Goal: Information Seeking & Learning: Understand process/instructions

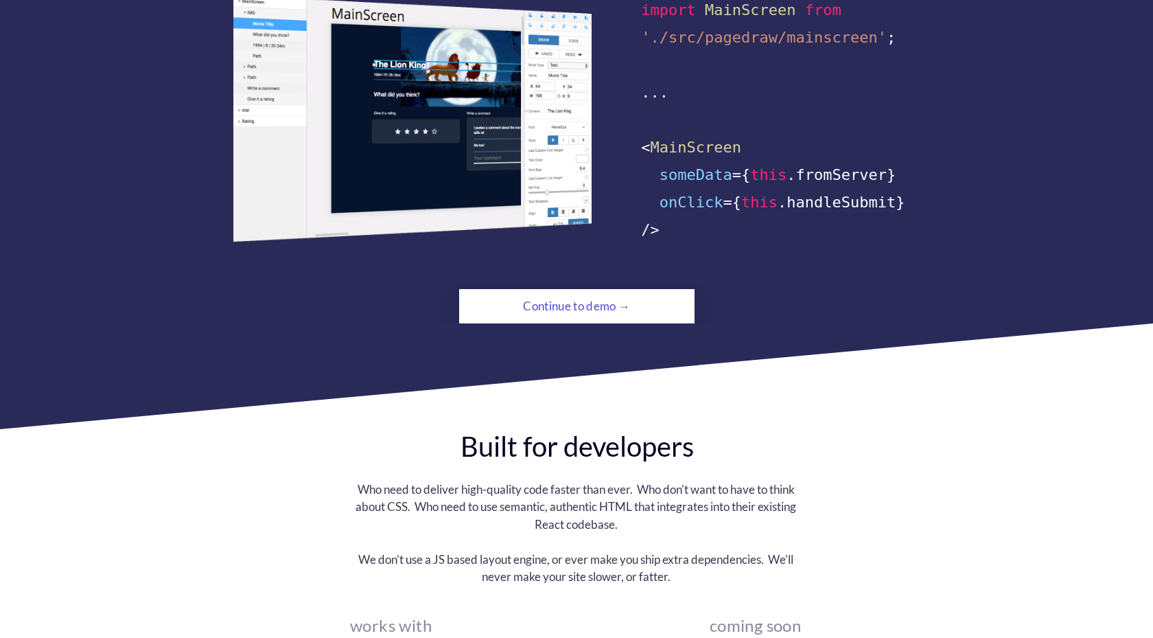
click at [623, 292] on div "Continue to demo →" at bounding box center [576, 305] width 161 height 27
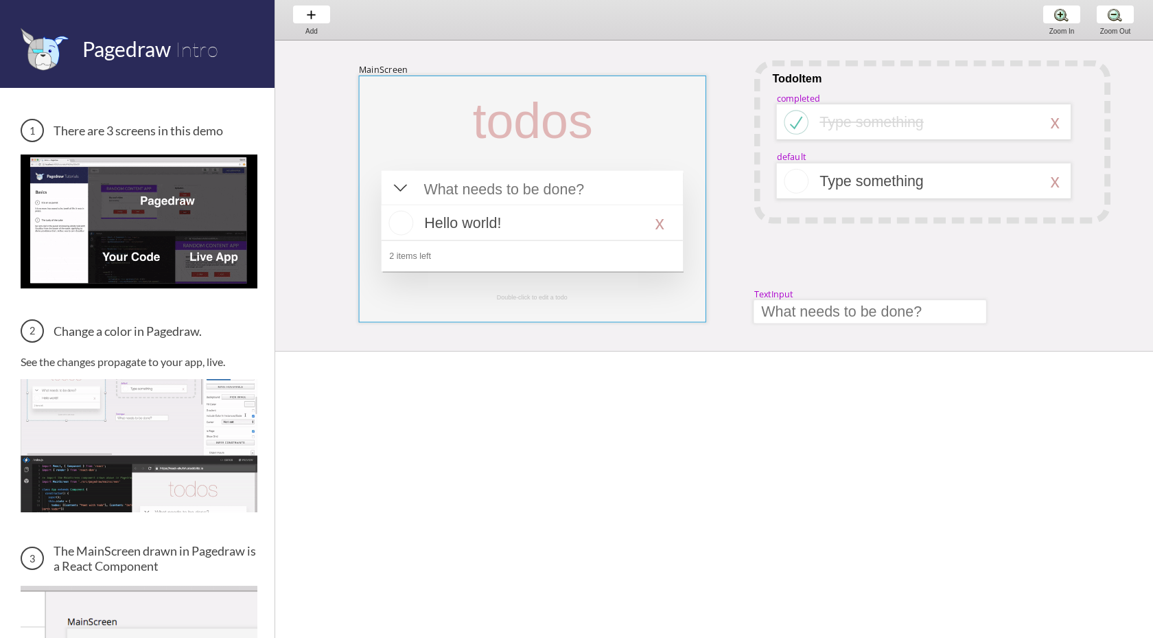
scroll to position [0, 25]
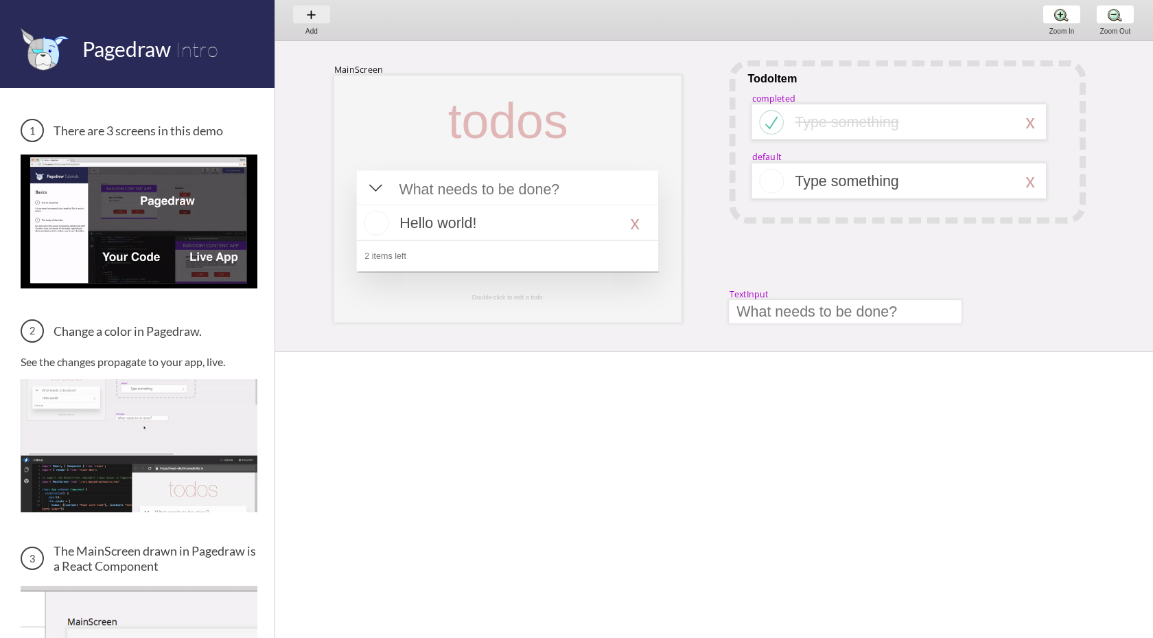
click at [306, 19] on div "Add Add Add" at bounding box center [312, 19] width 52 height 39
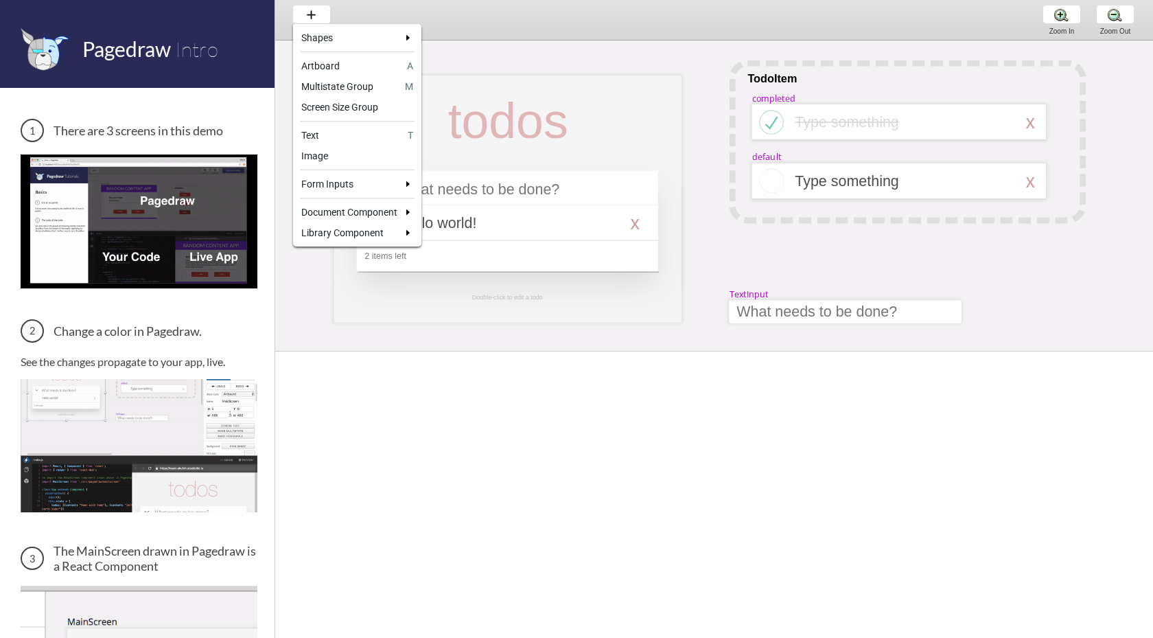
click at [306, 18] on div at bounding box center [576, 319] width 1153 height 638
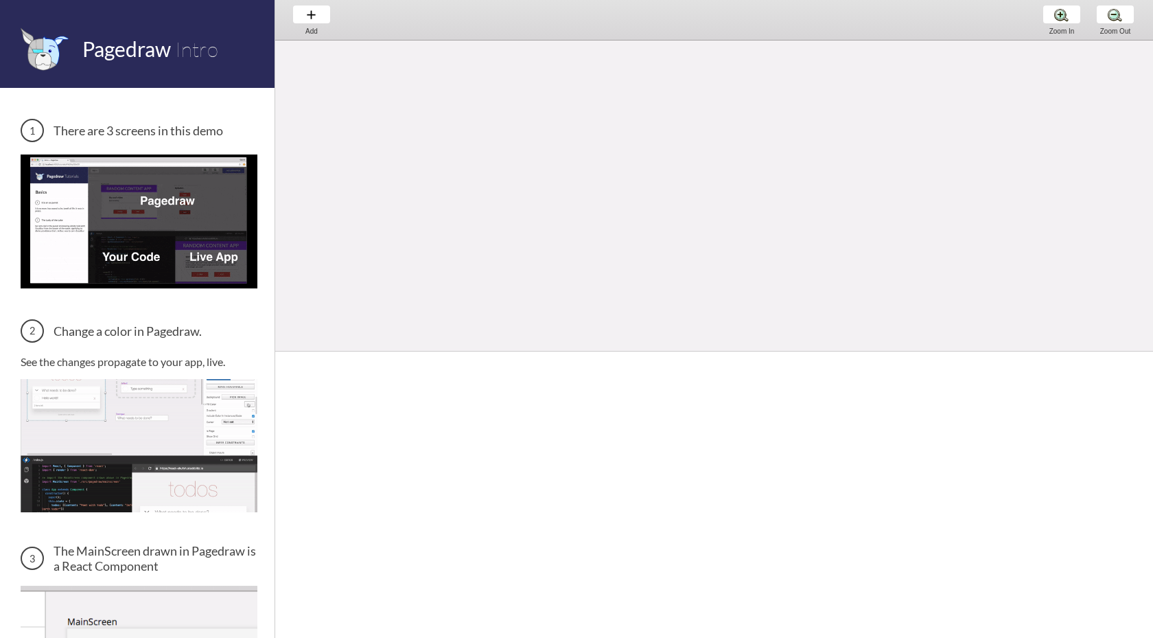
scroll to position [231, 25]
click at [172, 462] on img at bounding box center [139, 445] width 237 height 133
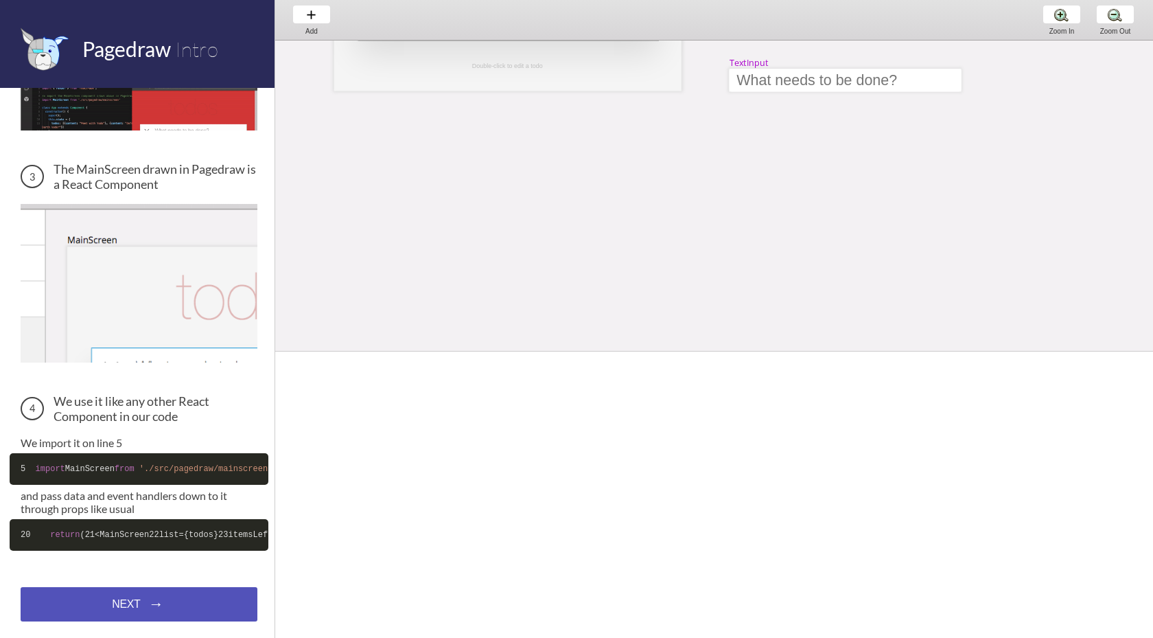
click at [186, 593] on div "NEXT → NEXT → NEXT →" at bounding box center [139, 604] width 237 height 34
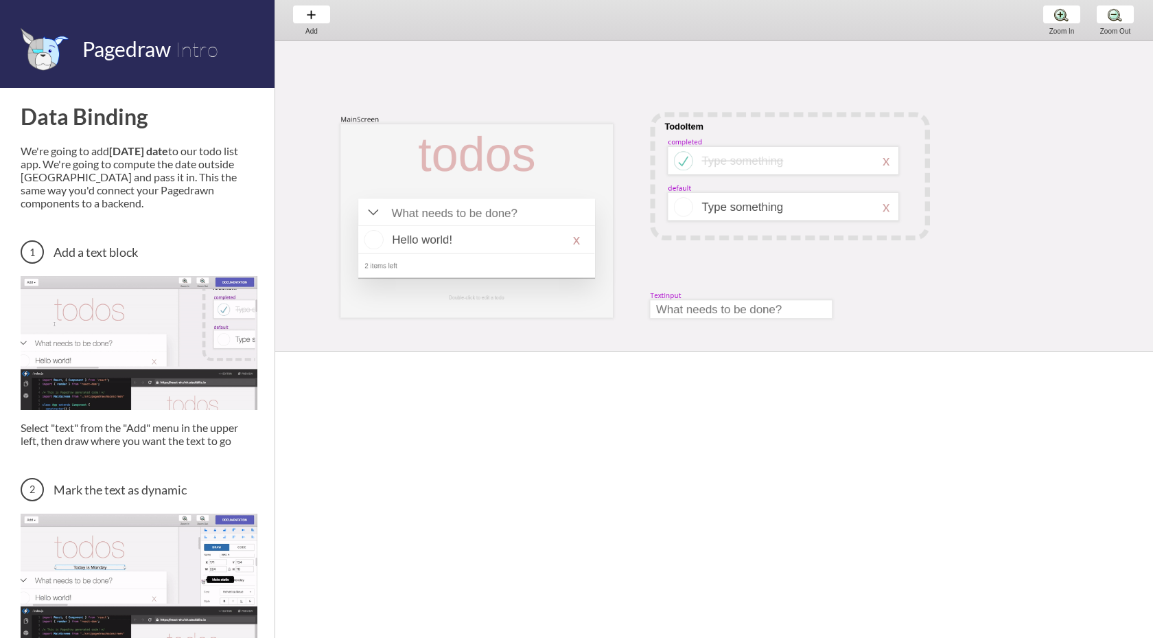
scroll to position [23, 0]
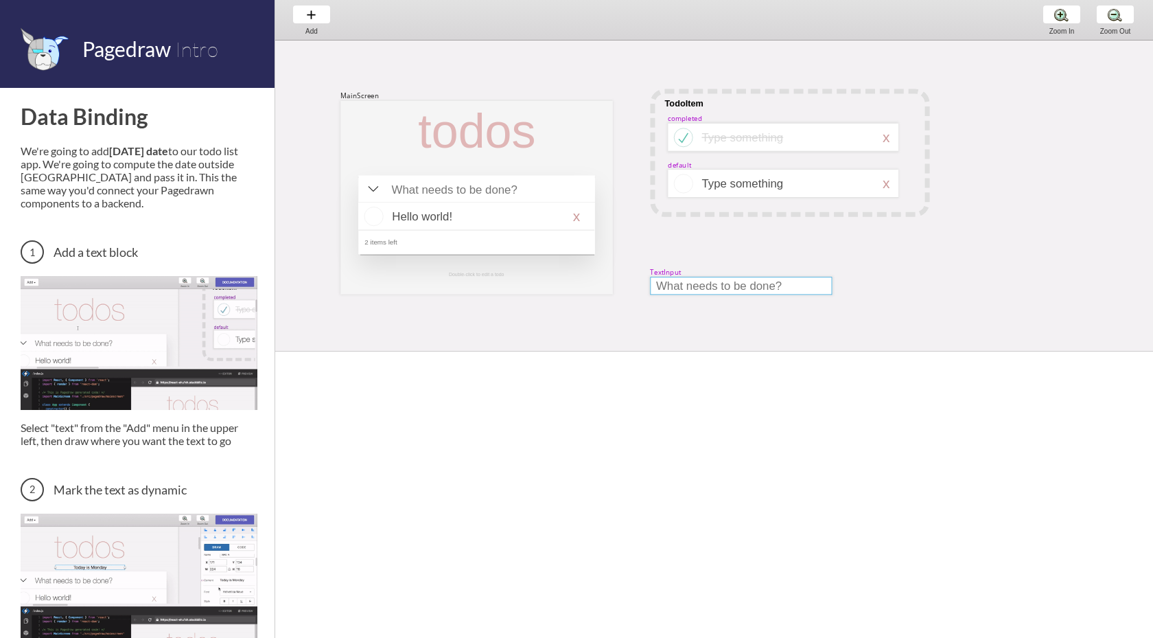
click at [723, 290] on div at bounding box center [741, 286] width 182 height 18
select select "9"
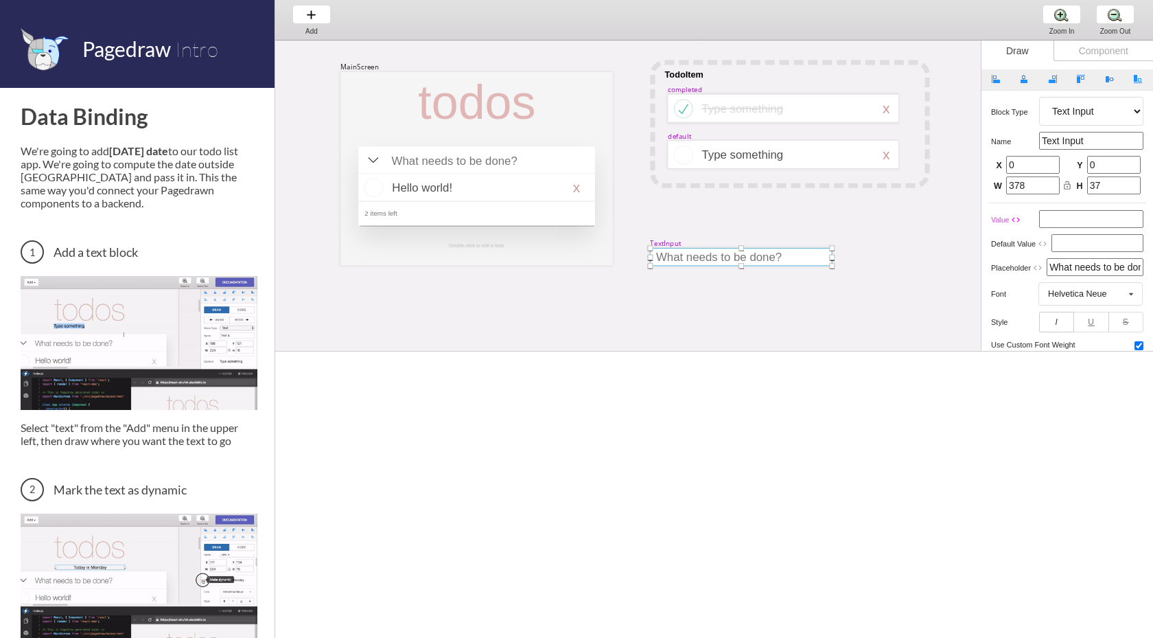
scroll to position [56, 0]
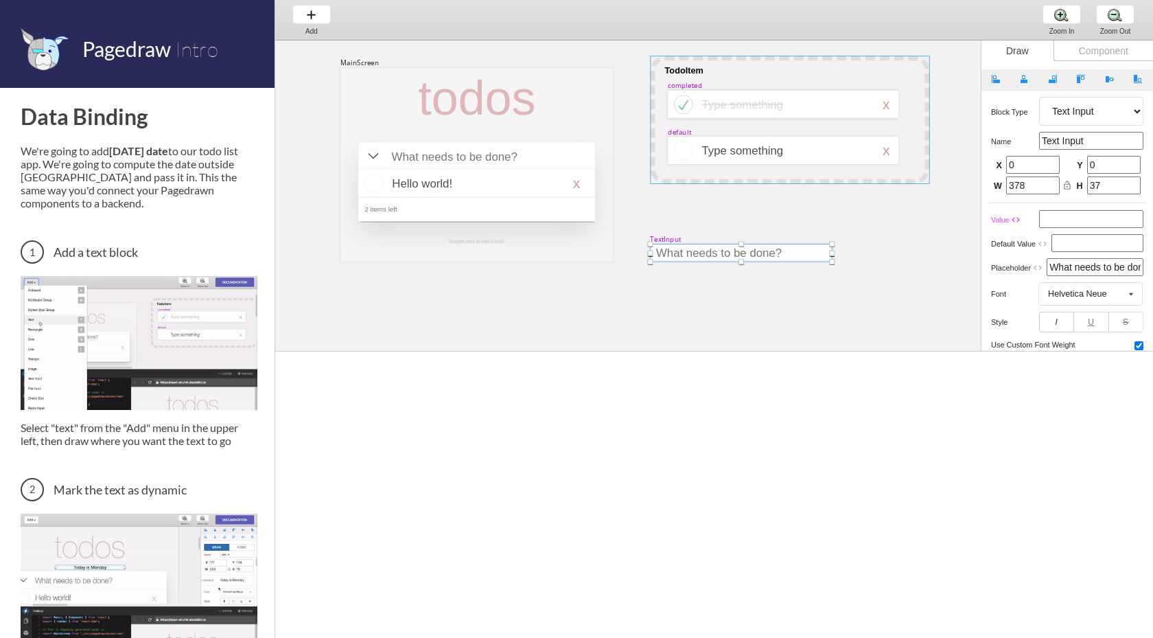
click at [826, 124] on div at bounding box center [789, 120] width 279 height 128
select select "1"
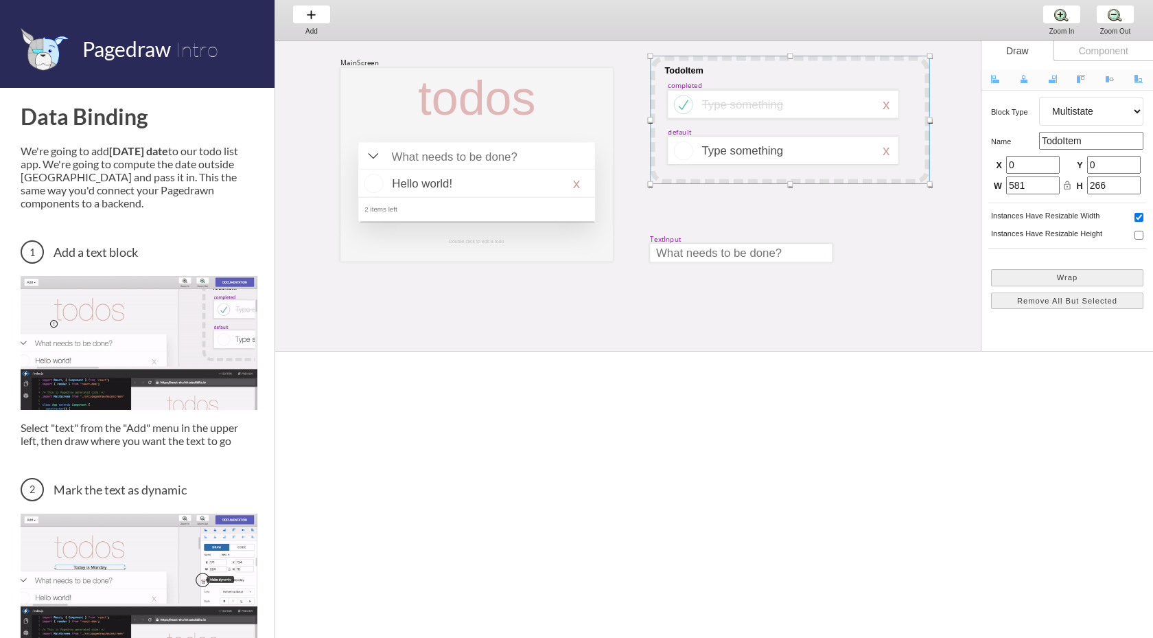
scroll to position [30, 0]
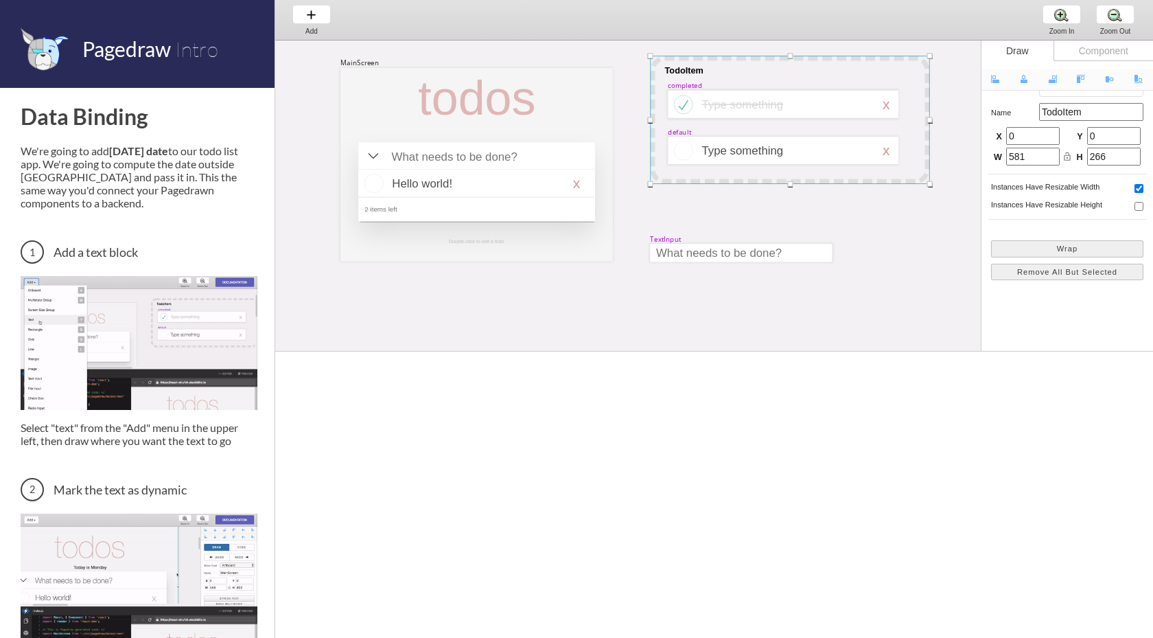
click at [764, 123] on div at bounding box center [789, 120] width 279 height 128
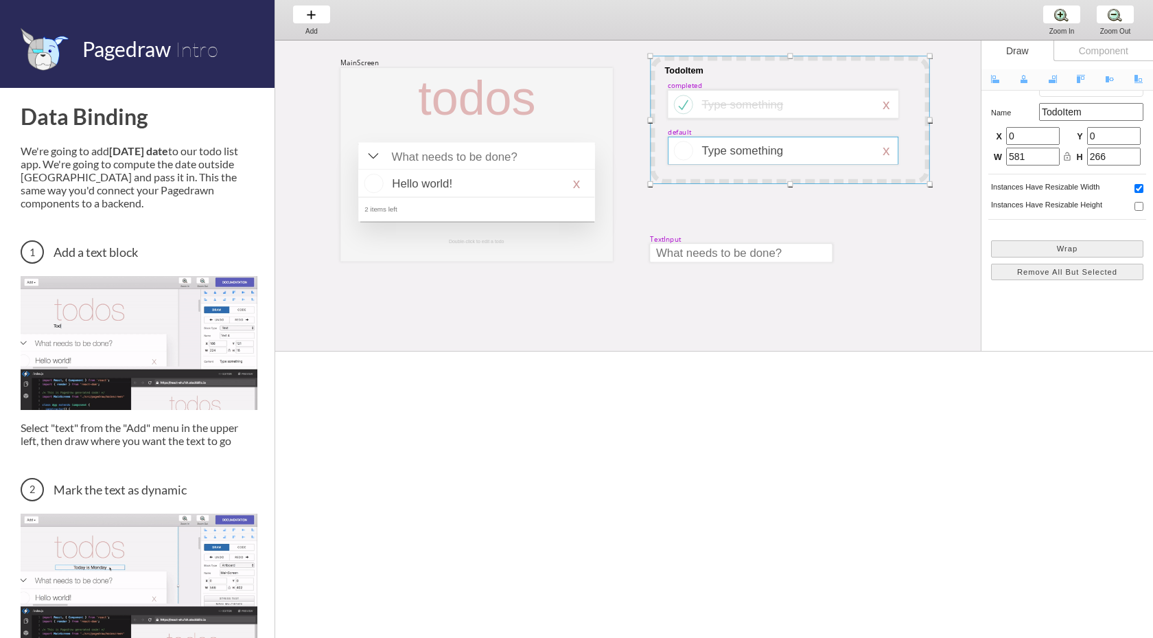
click at [779, 157] on div at bounding box center [783, 151] width 231 height 28
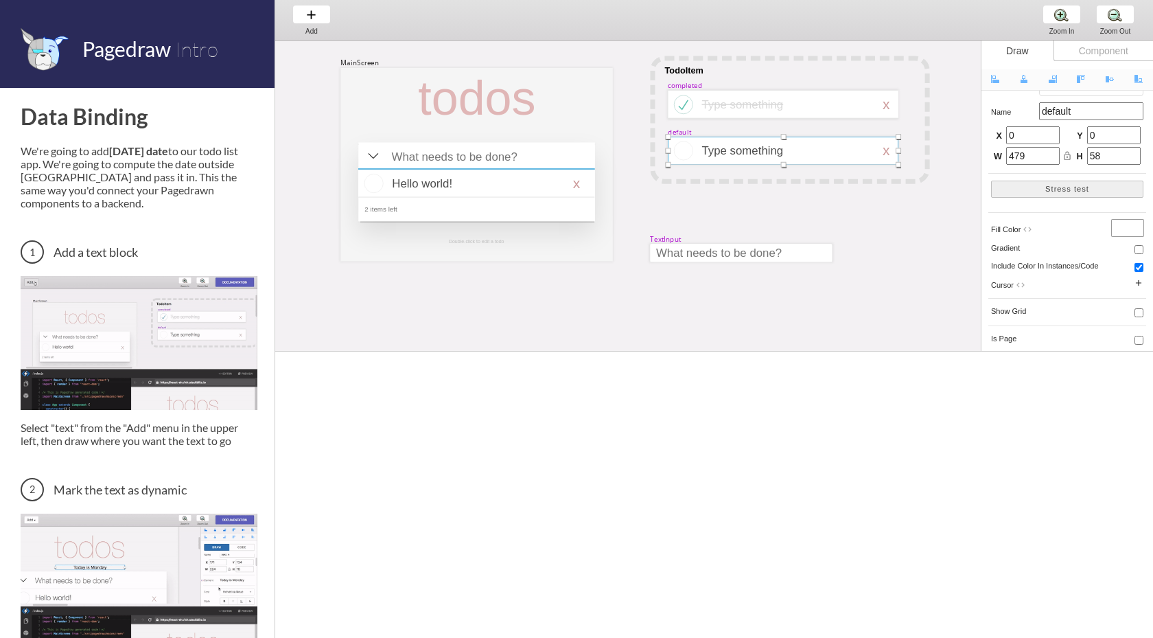
click at [550, 168] on div at bounding box center [476, 168] width 237 height 1
select select "4"
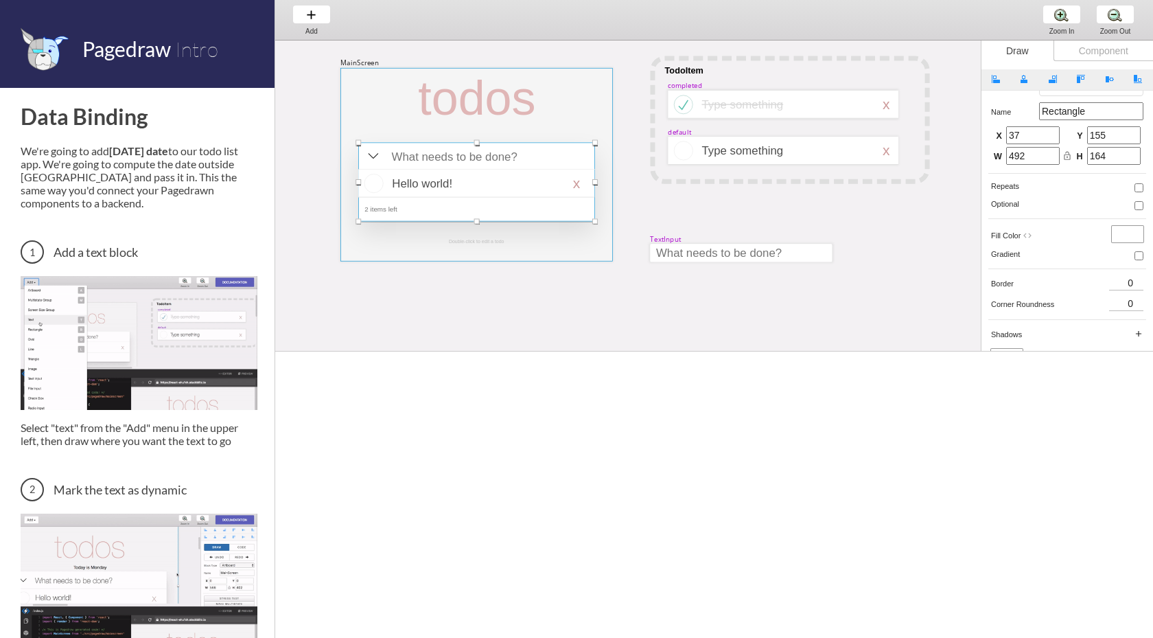
click at [545, 120] on div at bounding box center [476, 165] width 273 height 194
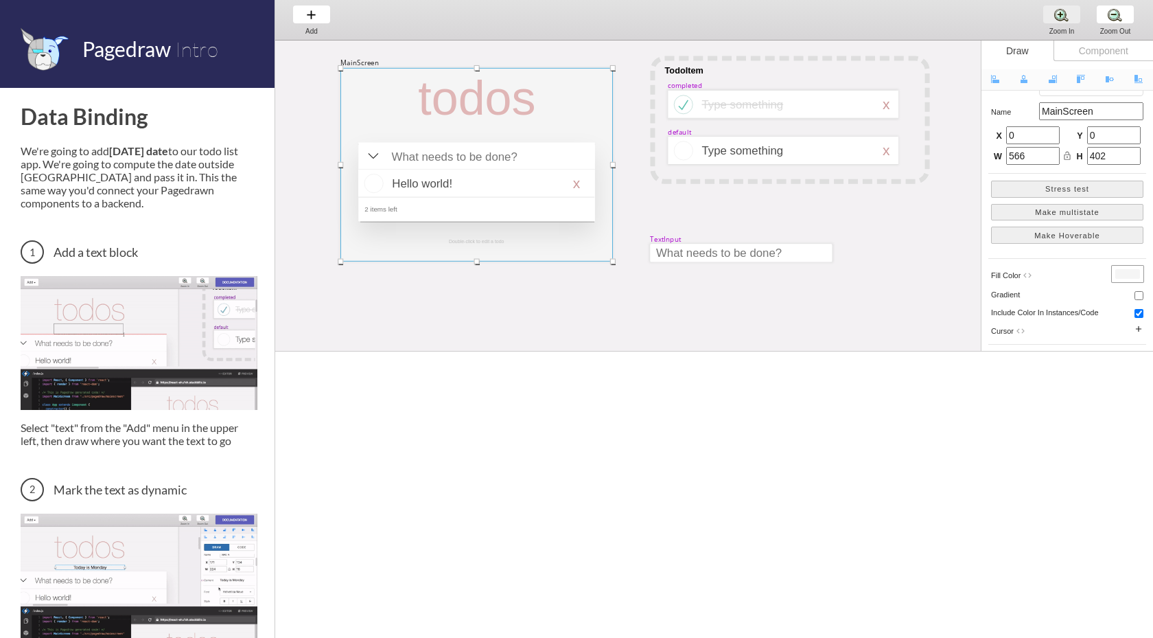
click at [1064, 9] on div "Zoom In Zoom In Zoom In" at bounding box center [1062, 20] width 52 height 40
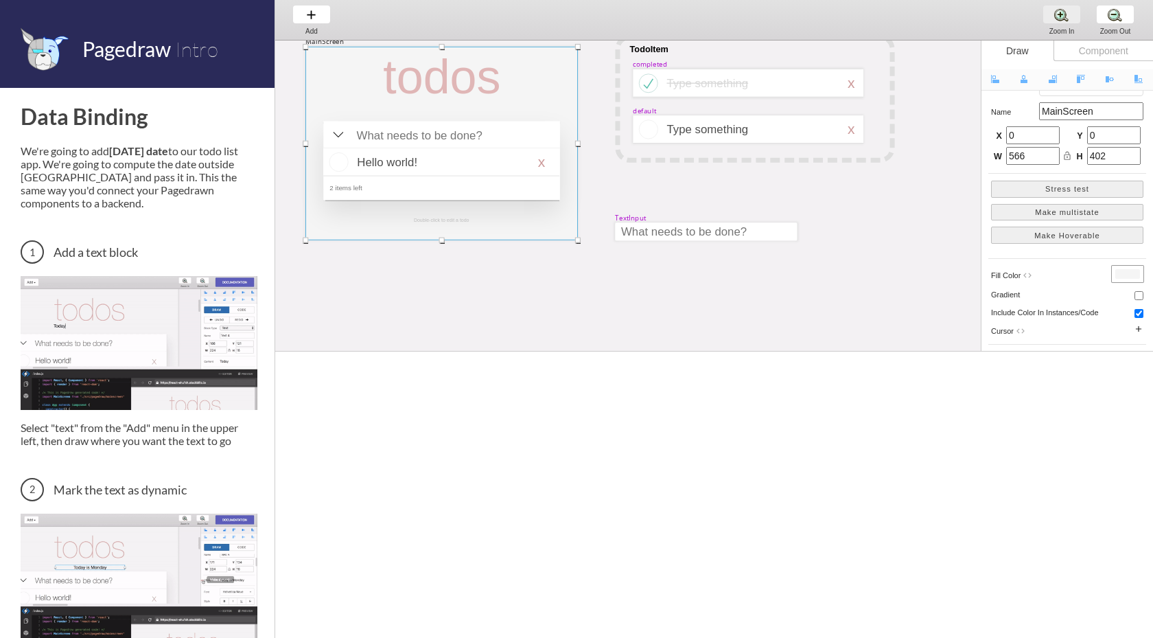
click at [1064, 9] on div "Zoom In Zoom In Zoom In" at bounding box center [1062, 20] width 52 height 40
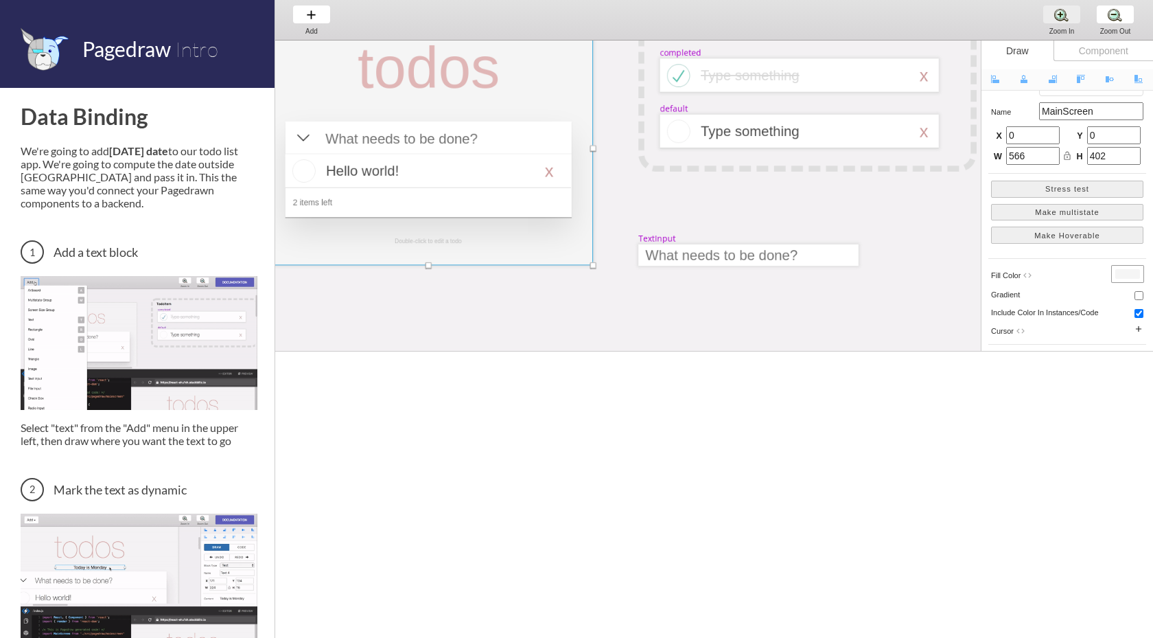
click at [1064, 9] on div "Zoom In Zoom In Zoom In" at bounding box center [1062, 20] width 52 height 40
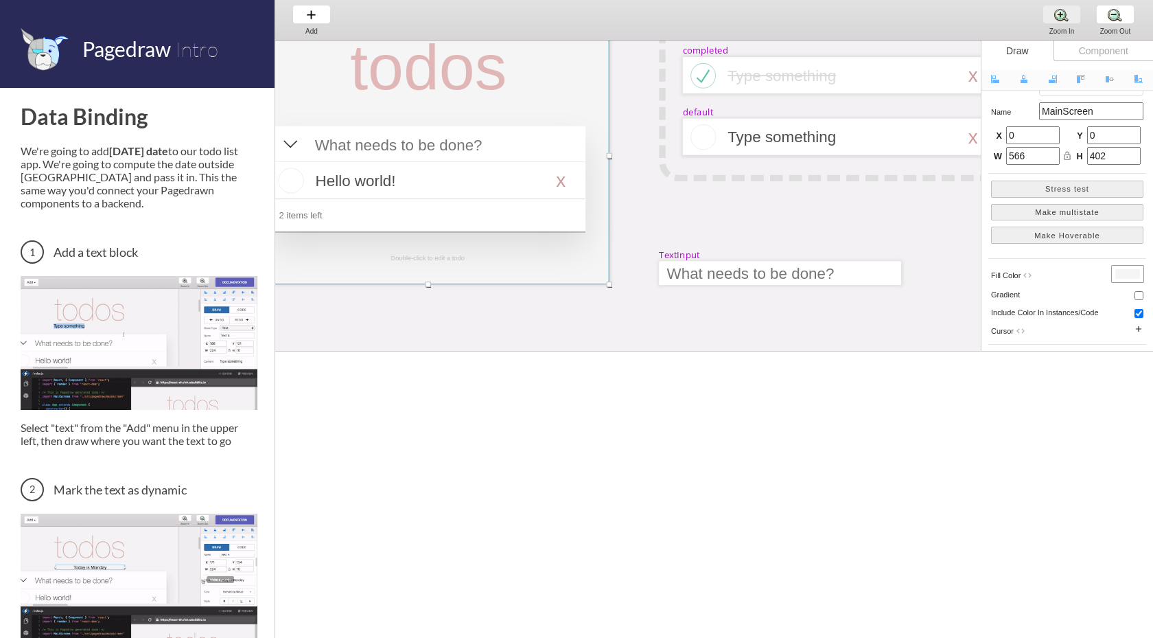
click at [1064, 9] on div "Zoom In Zoom In Zoom In" at bounding box center [1062, 20] width 52 height 40
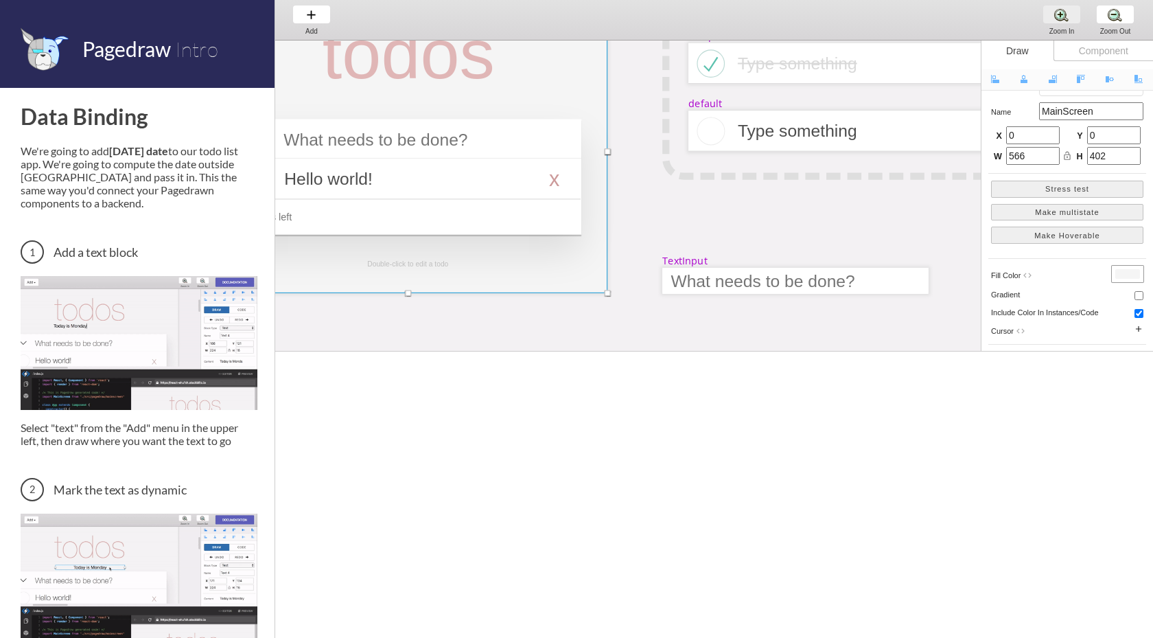
click at [1064, 9] on div "Zoom In Zoom In Zoom In" at bounding box center [1062, 20] width 52 height 40
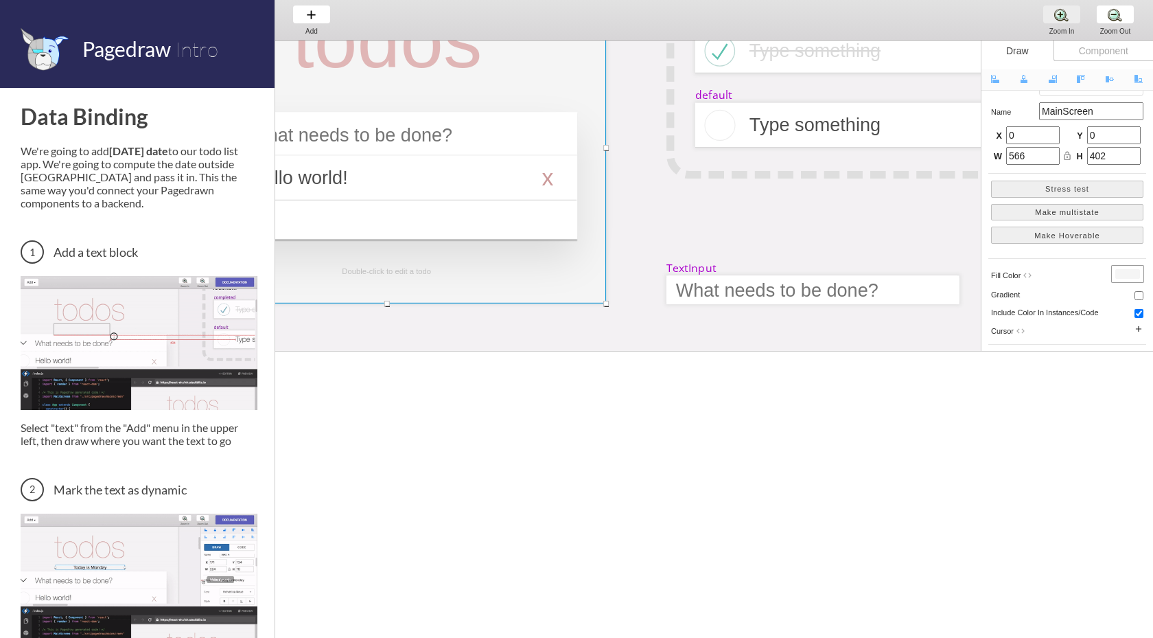
click at [1064, 9] on div "Zoom In Zoom In Zoom In" at bounding box center [1062, 20] width 52 height 40
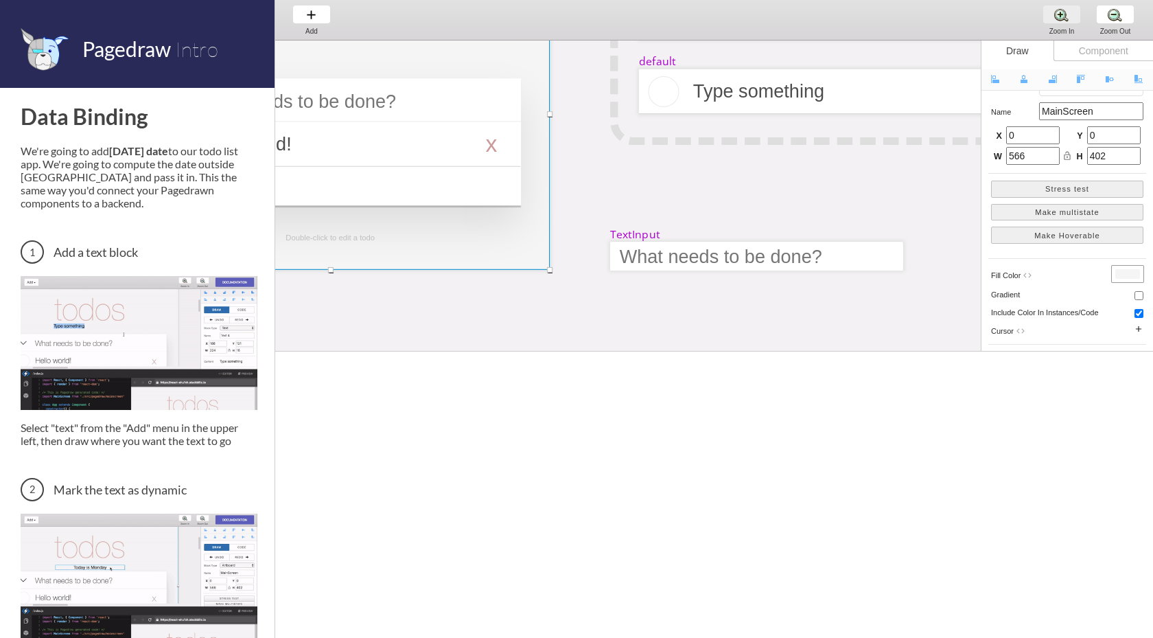
click at [1064, 9] on div "Zoom In Zoom In Zoom In" at bounding box center [1062, 20] width 52 height 40
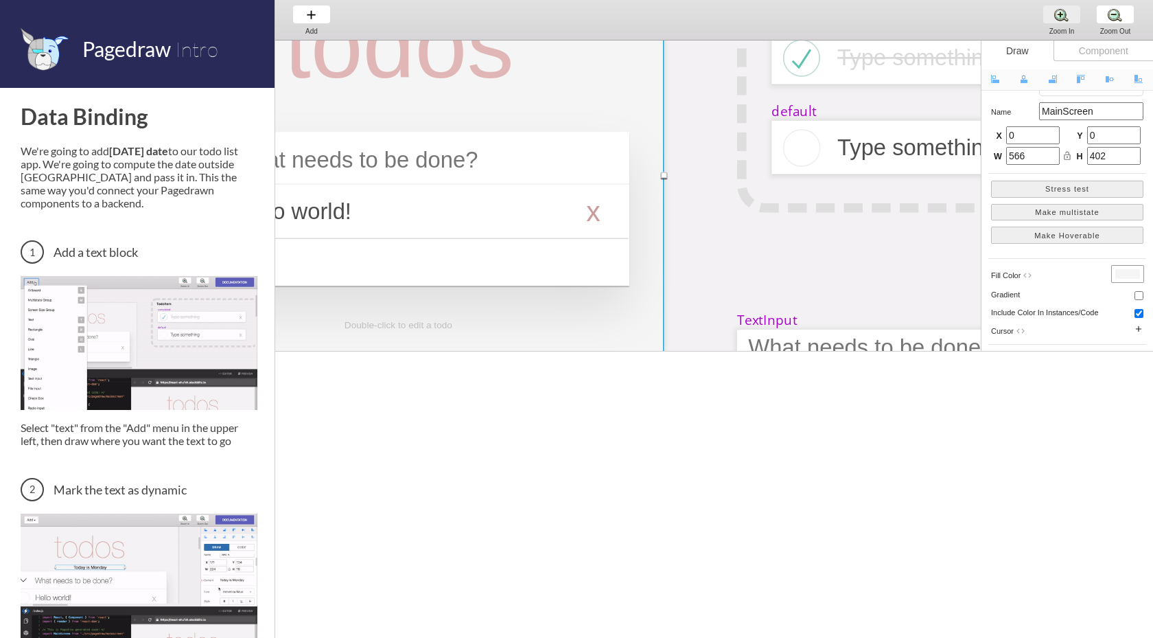
scroll to position [253, 331]
